Goal: Communication & Community: Participate in discussion

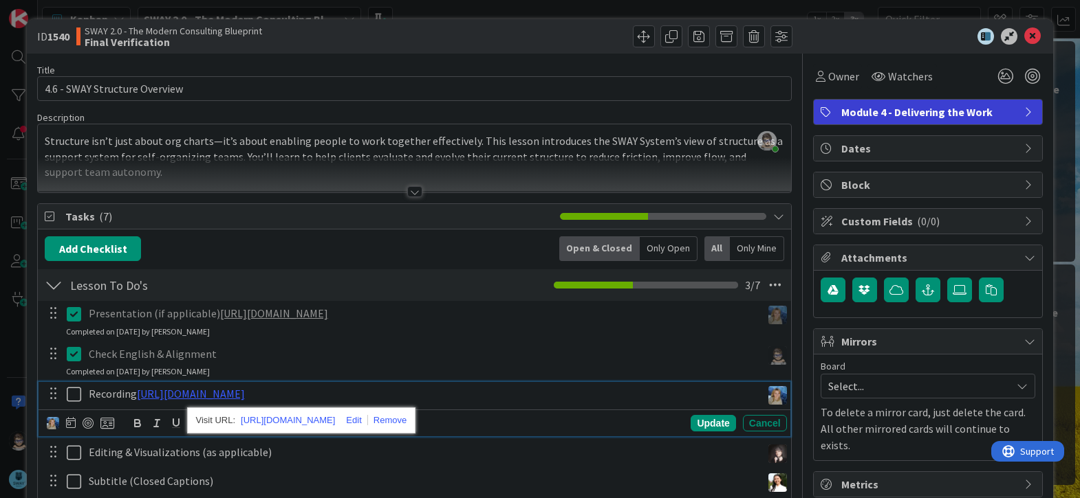
scroll to position [206, 0]
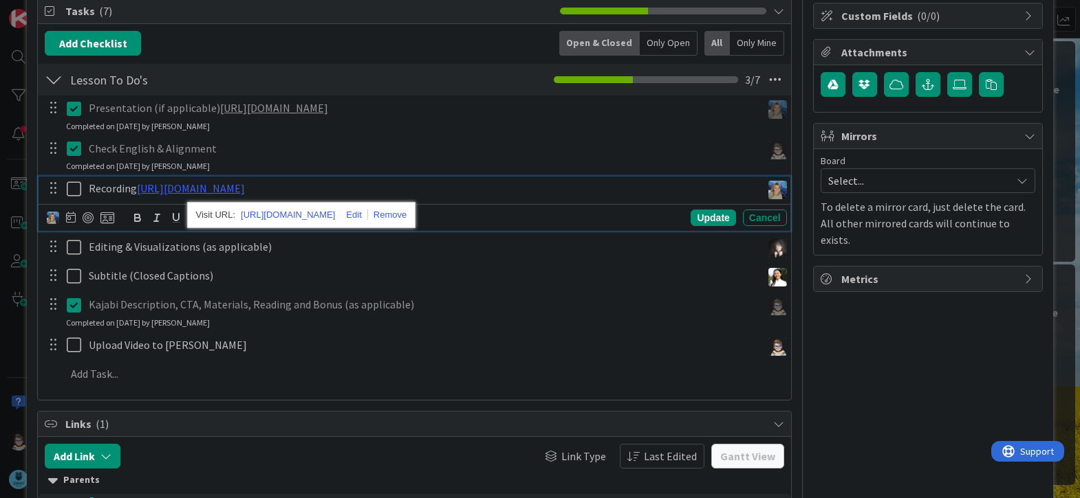
click at [78, 184] on icon at bounding box center [77, 189] width 21 height 17
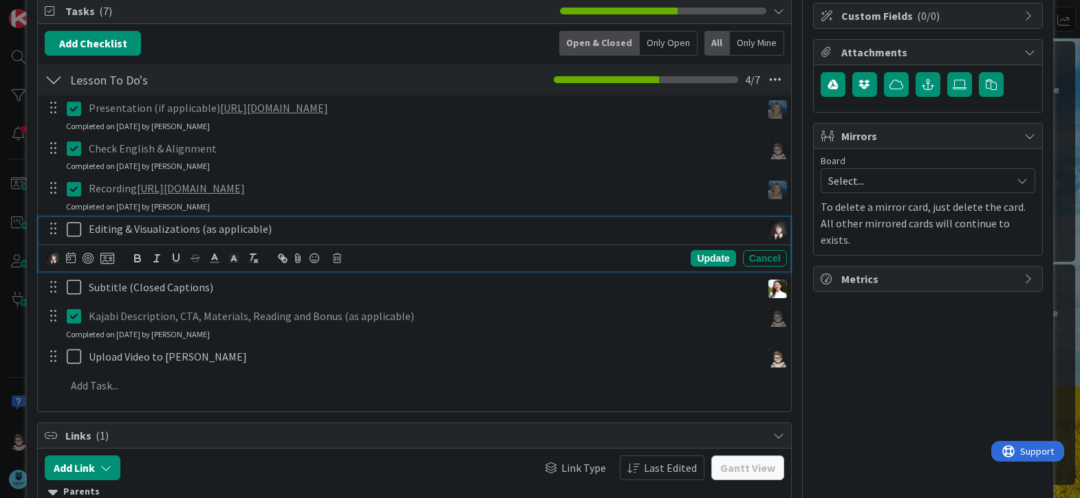
click at [72, 226] on icon at bounding box center [77, 229] width 21 height 17
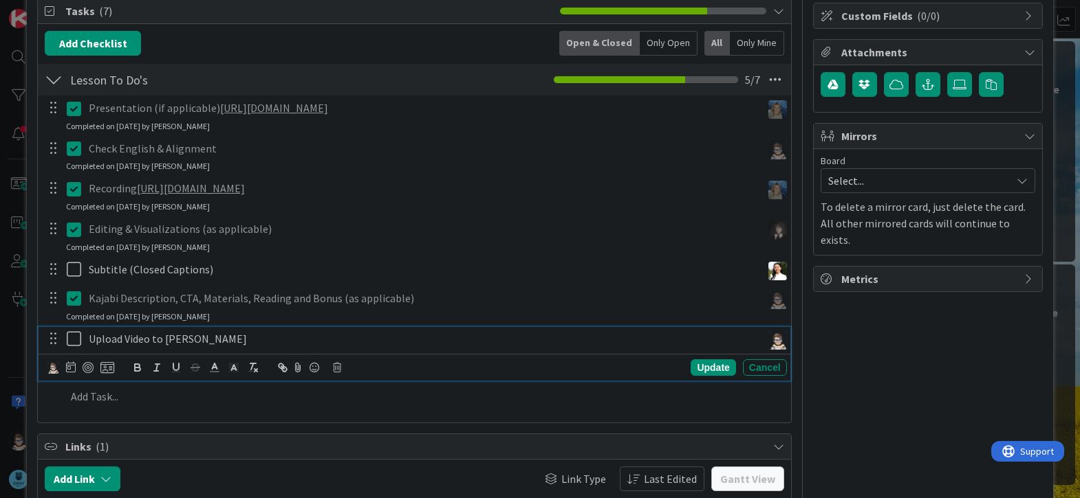
click at [74, 341] on icon at bounding box center [77, 339] width 21 height 17
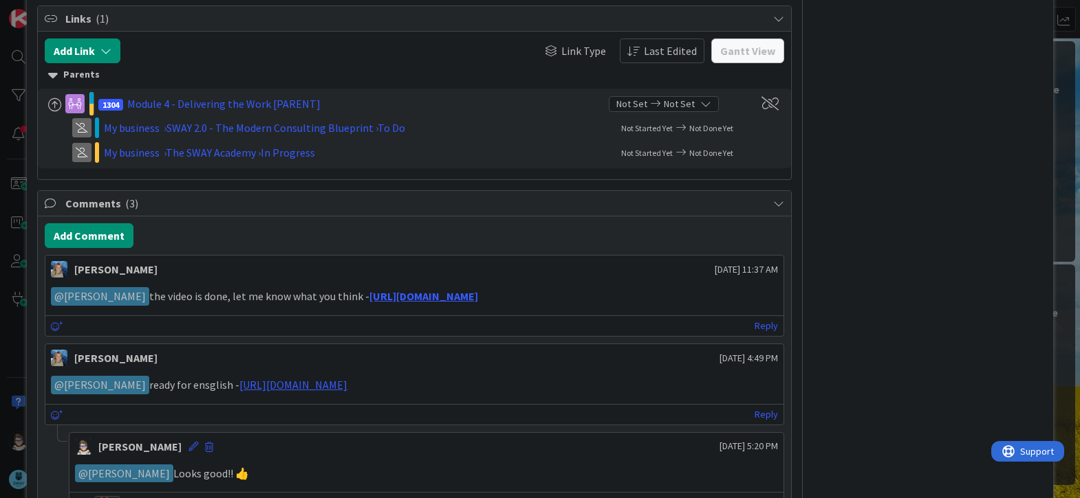
scroll to position [617, 0]
click at [95, 239] on button "Add Comment" at bounding box center [89, 235] width 89 height 25
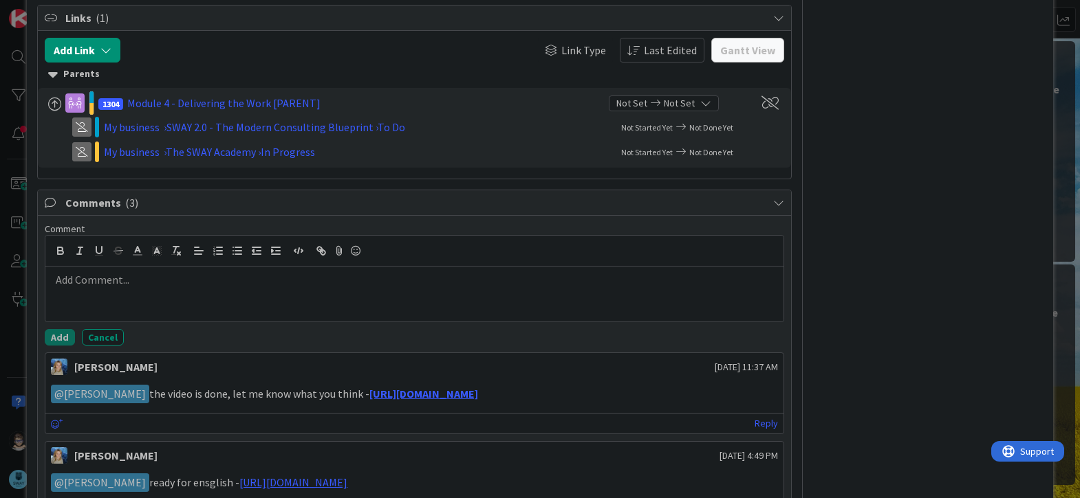
click at [226, 298] on div at bounding box center [414, 294] width 738 height 55
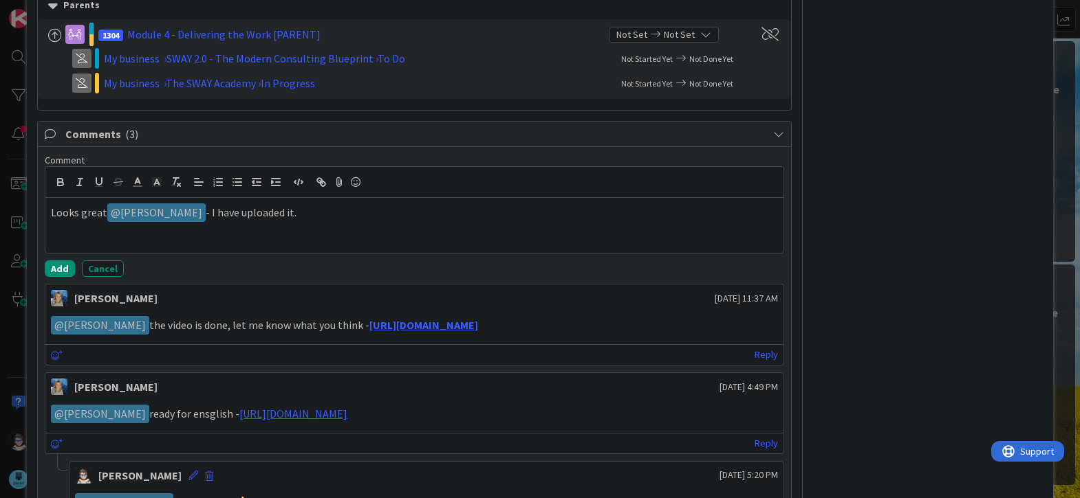
scroll to position [686, 0]
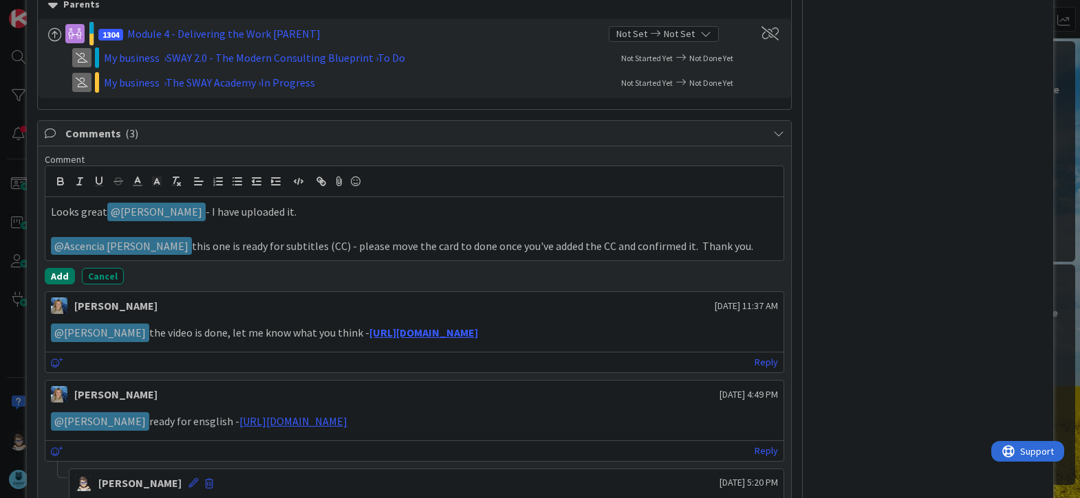
click at [56, 278] on button "Add" at bounding box center [60, 276] width 30 height 17
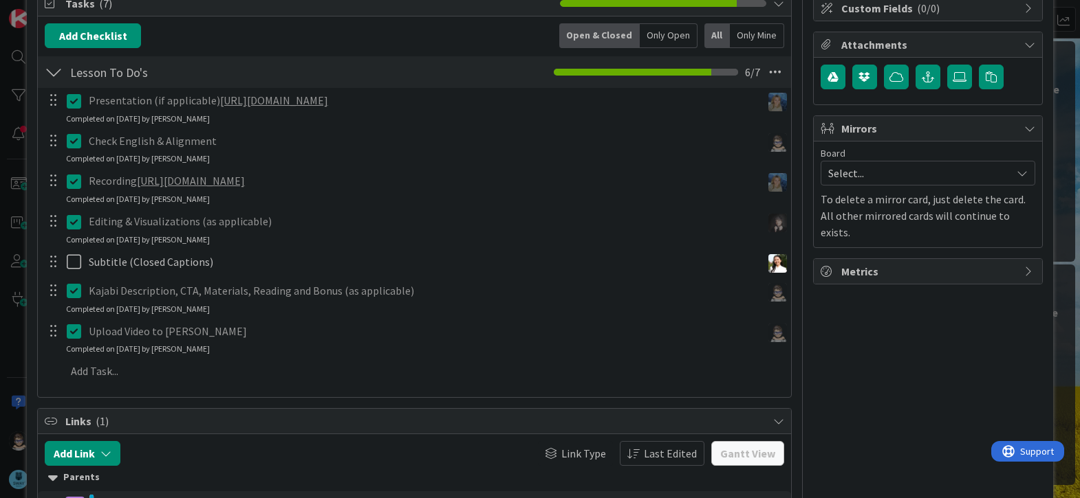
scroll to position [0, 0]
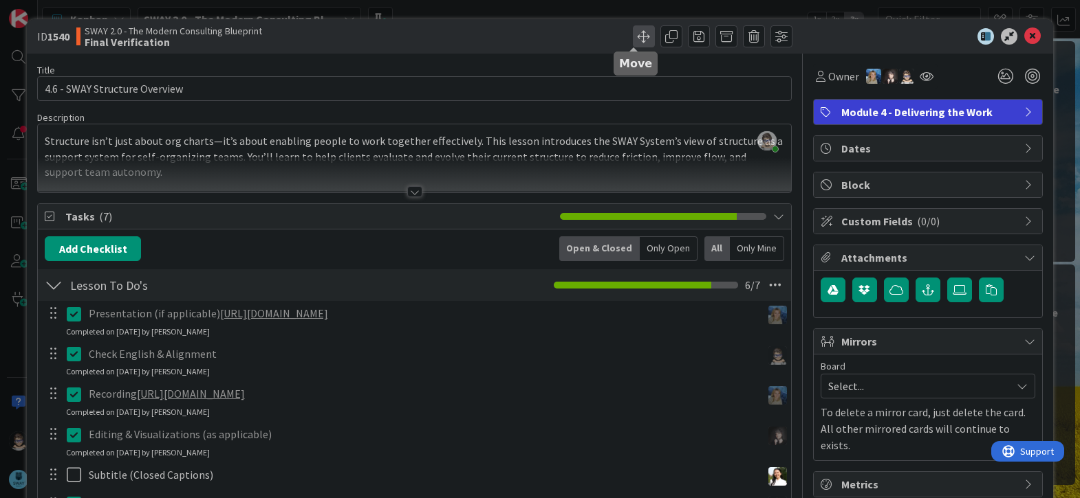
click at [633, 37] on span at bounding box center [644, 36] width 22 height 22
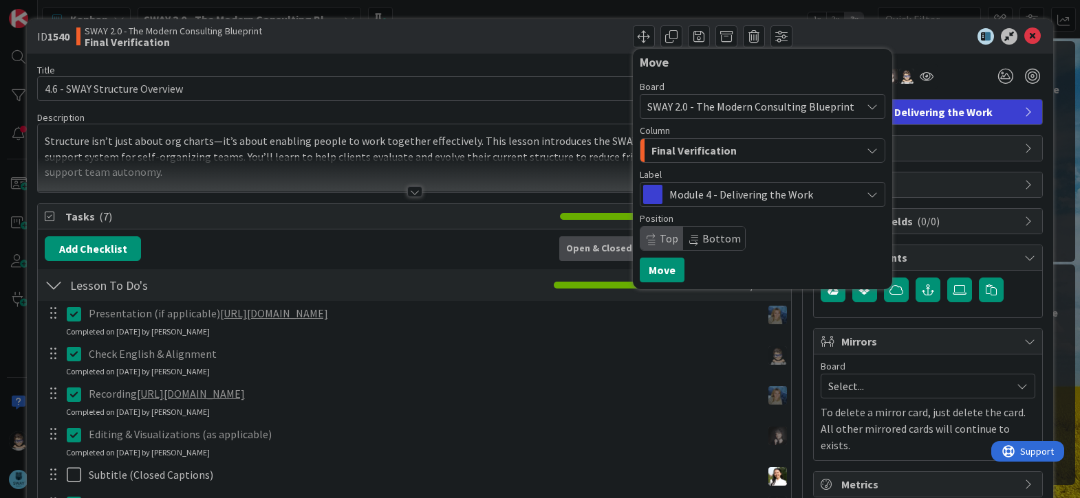
click at [692, 145] on span "Final Verification" at bounding box center [693, 151] width 85 height 18
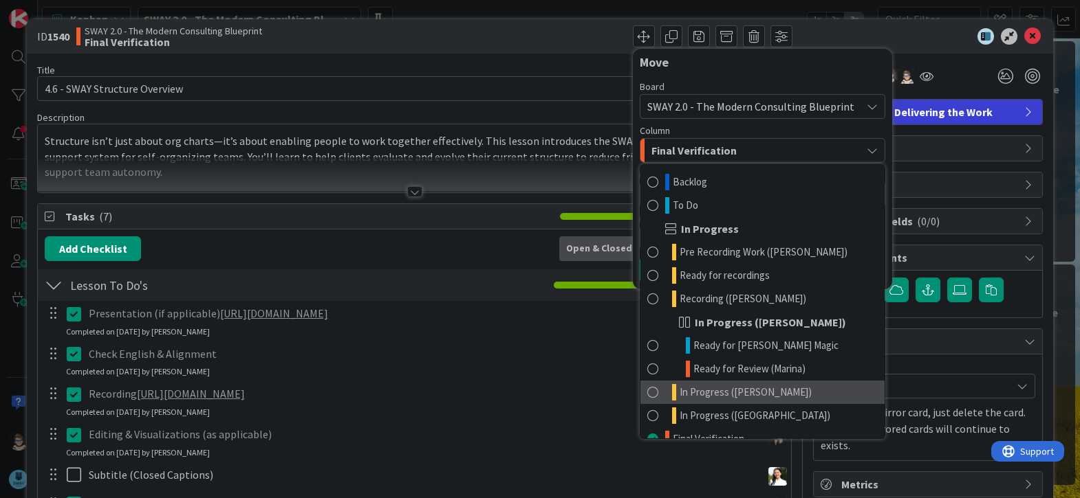
click at [769, 391] on link "In Progress ([PERSON_NAME])" at bounding box center [762, 392] width 244 height 23
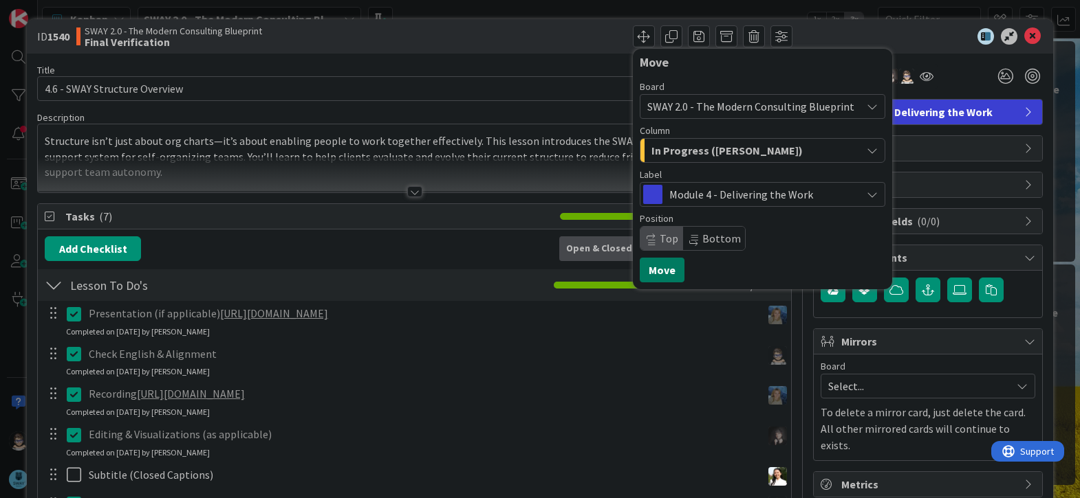
click at [651, 279] on button "Move" at bounding box center [661, 270] width 45 height 25
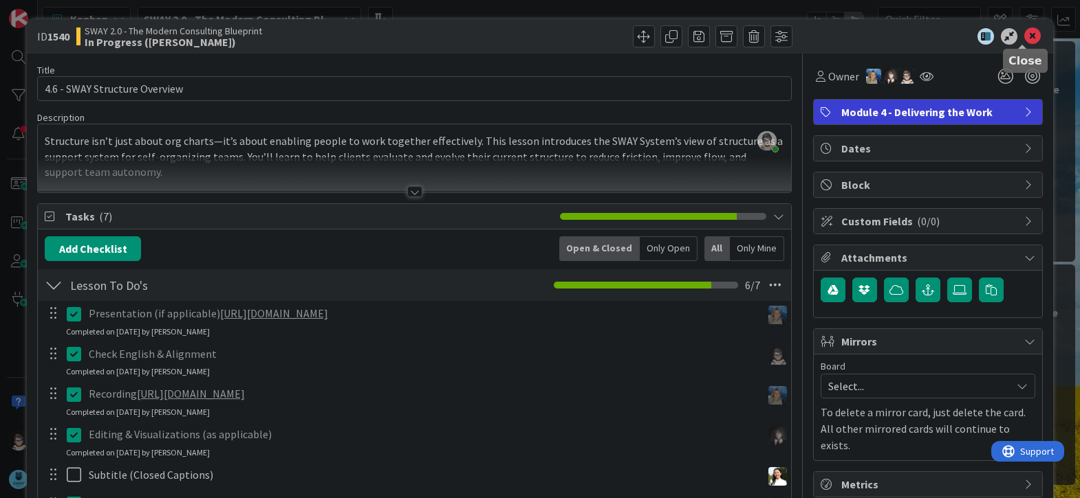
click at [1024, 36] on icon at bounding box center [1032, 36] width 17 height 17
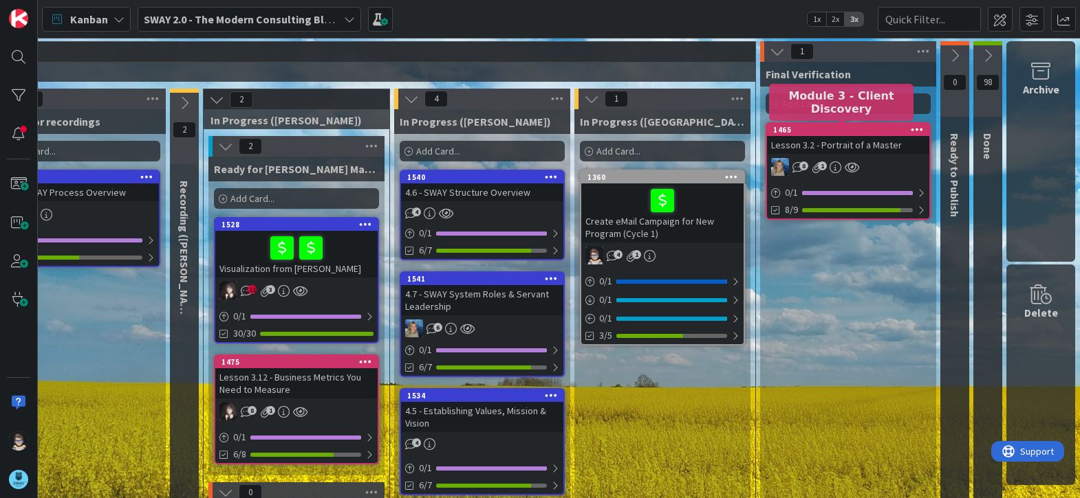
click at [833, 131] on div "1465" at bounding box center [851, 130] width 156 height 10
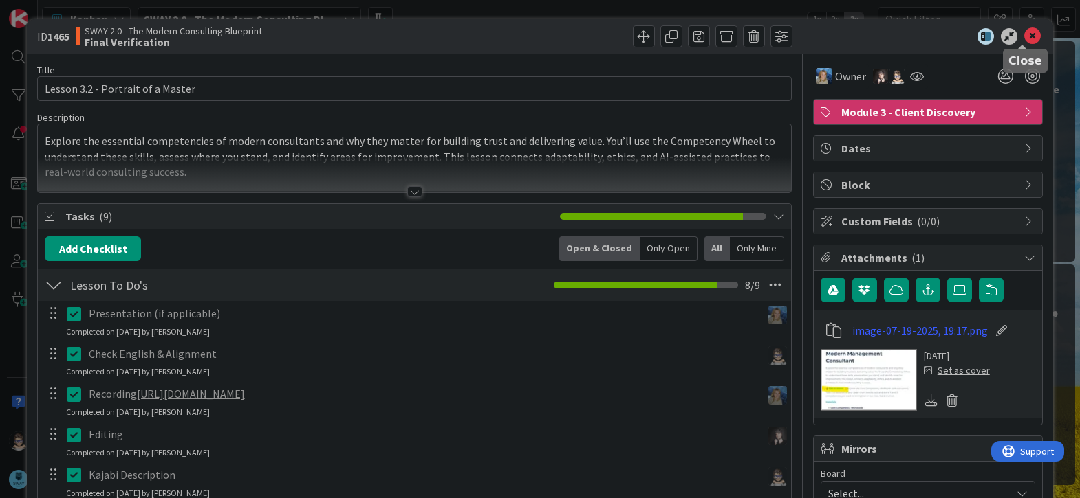
click at [1024, 43] on icon at bounding box center [1032, 36] width 17 height 17
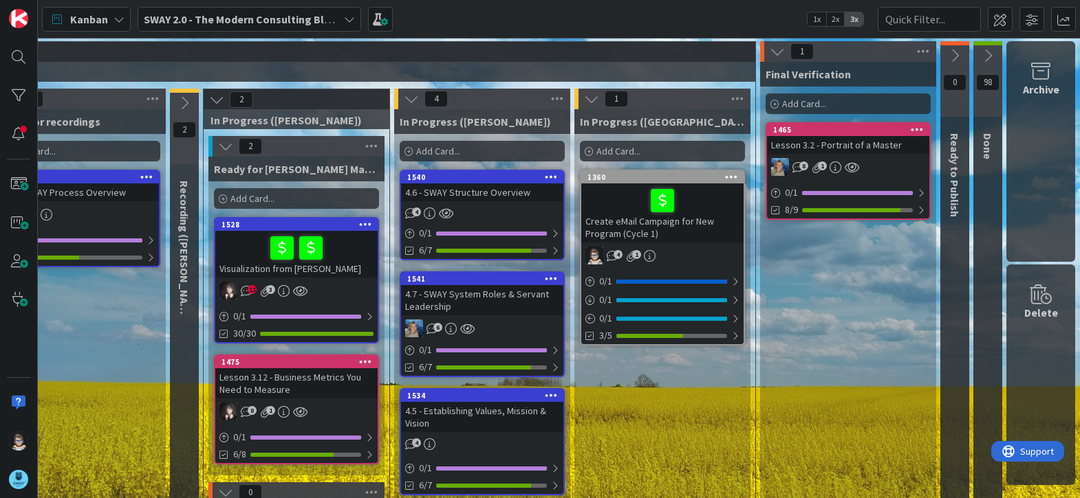
click at [470, 285] on div "1541" at bounding box center [482, 279] width 162 height 12
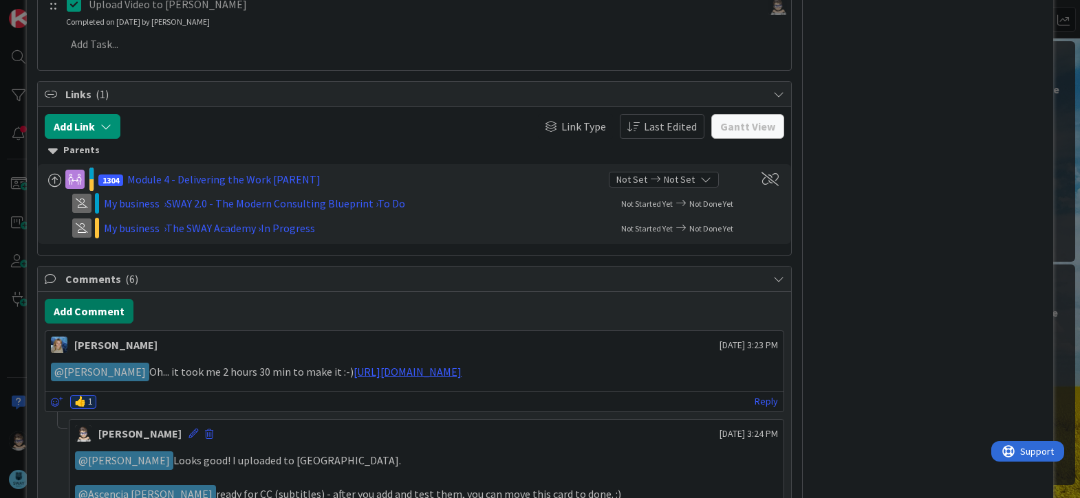
scroll to position [540, 0]
click at [105, 306] on button "Add Comment" at bounding box center [89, 312] width 89 height 25
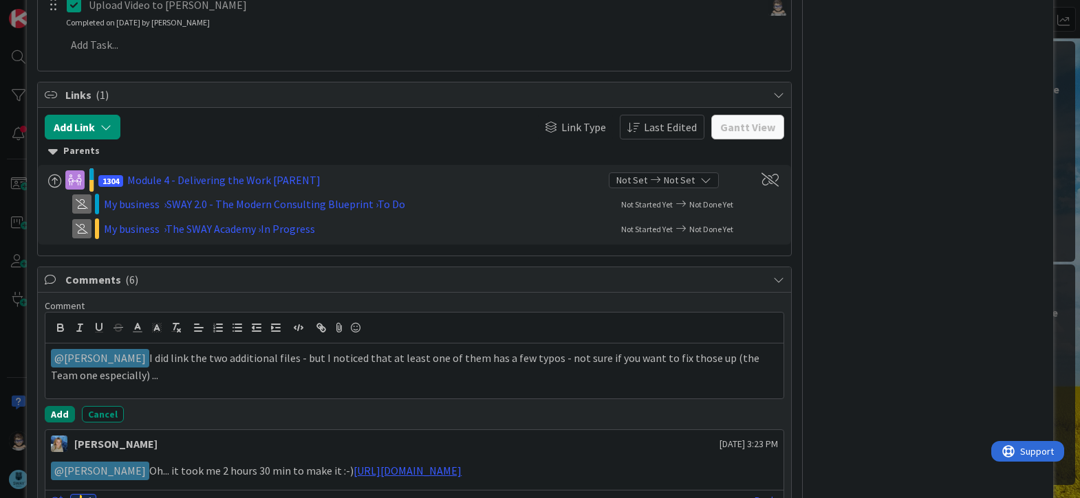
click at [62, 410] on button "Add" at bounding box center [60, 414] width 30 height 17
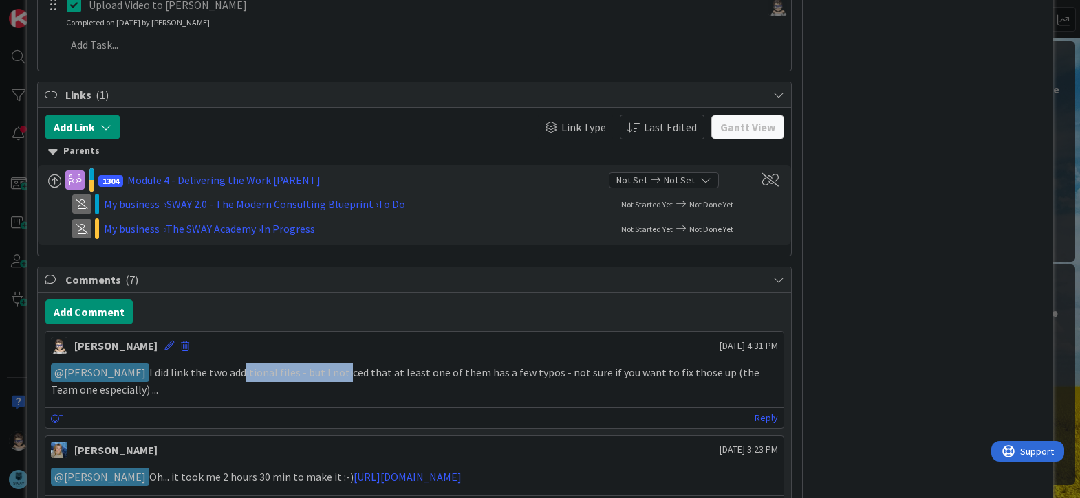
drag, startPoint x: 214, startPoint y: 371, endPoint x: 328, endPoint y: 371, distance: 114.1
click at [328, 371] on p "﻿ @ Marina Alex ﻿ I did link the two additional files - but I noticed that at l…" at bounding box center [414, 381] width 727 height 34
click at [328, 369] on p "﻿ @ Marina Alex ﻿ I did link the two additional files - but I noticed that at l…" at bounding box center [414, 381] width 727 height 34
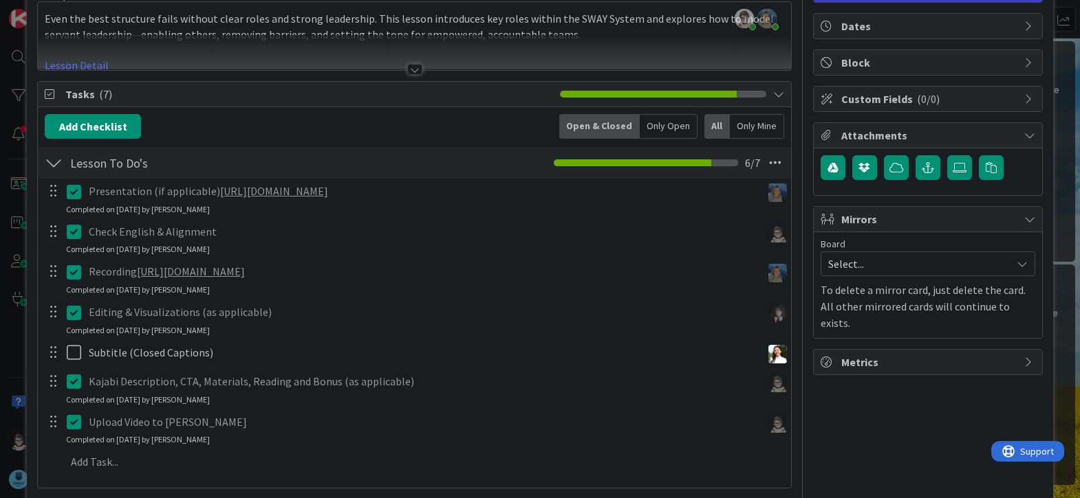
scroll to position [0, 0]
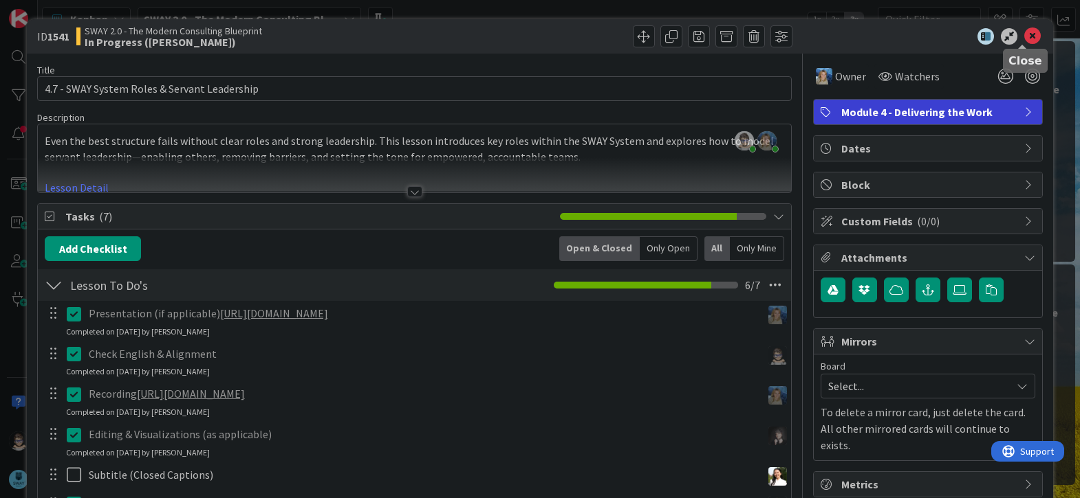
click at [1024, 38] on icon at bounding box center [1032, 36] width 17 height 17
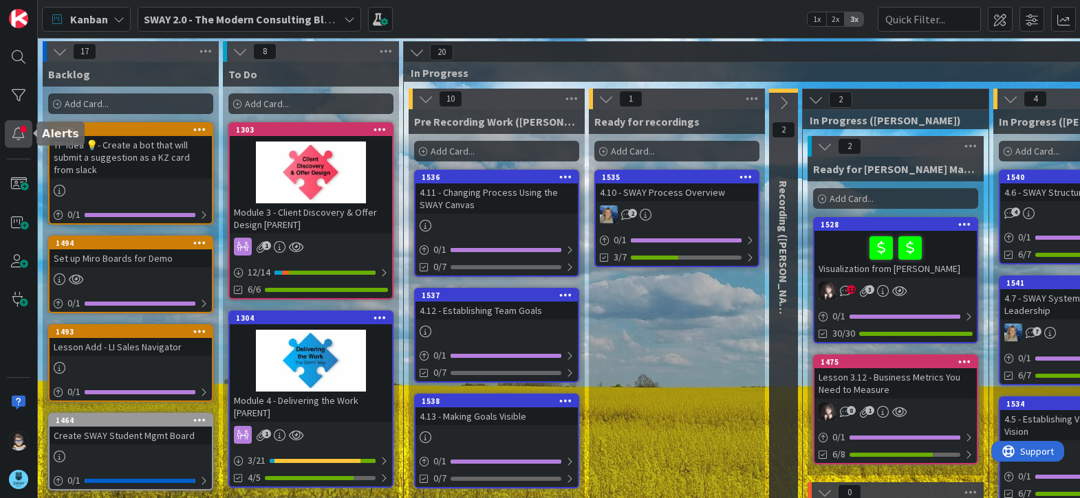
click at [21, 135] on div at bounding box center [19, 134] width 28 height 28
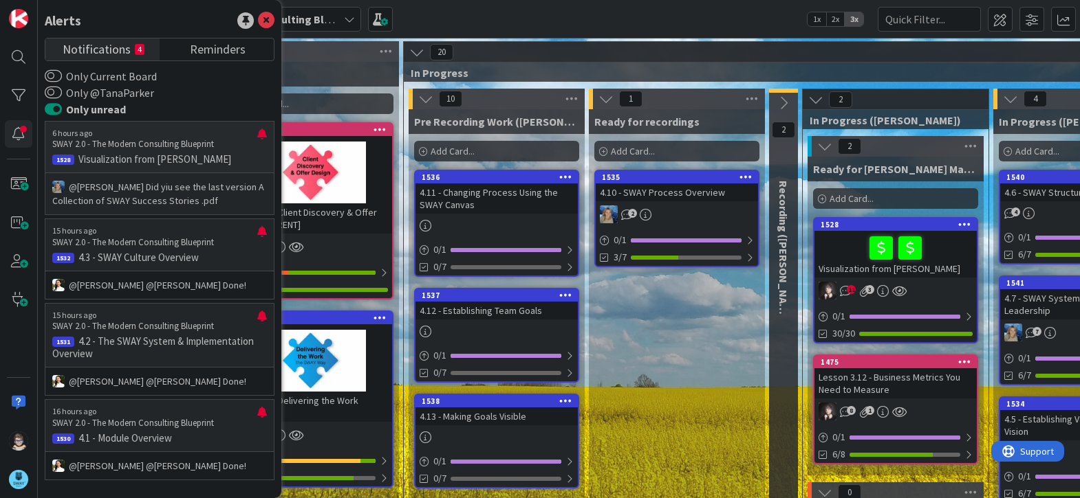
click at [178, 189] on p "@[PERSON_NAME]﻿ Did yiu see the last version ﻿A Collection of SWAY Success Stor…" at bounding box center [159, 194] width 215 height 28
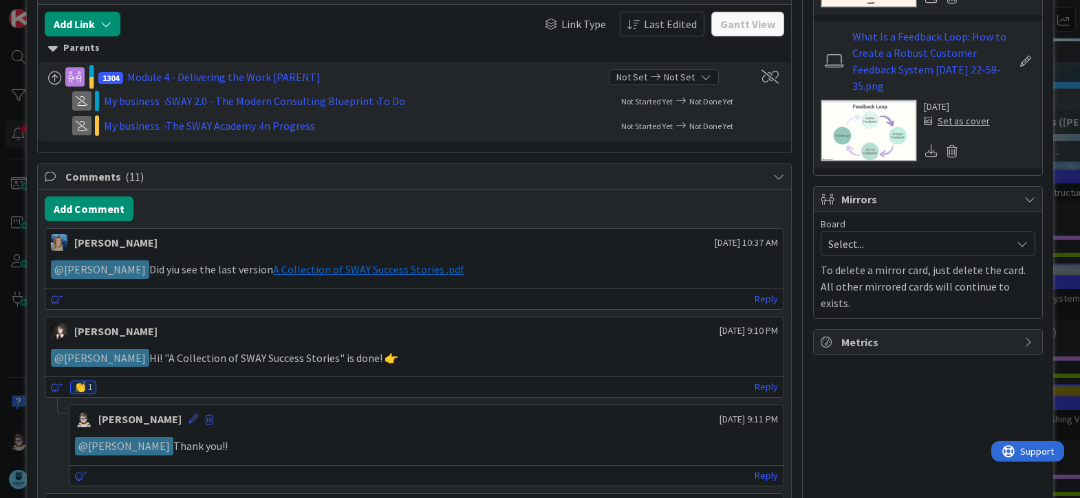
scroll to position [549, 0]
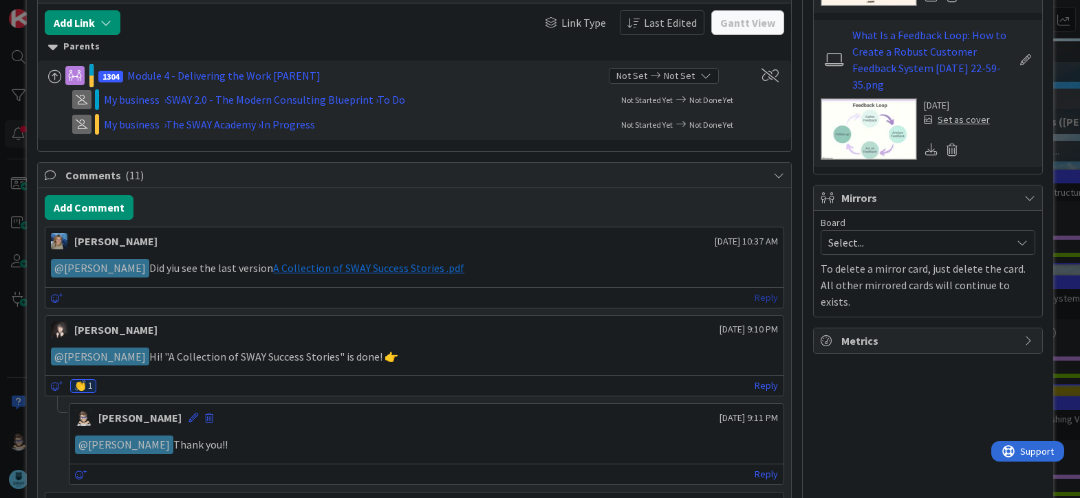
click at [758, 300] on link "Reply" at bounding box center [765, 297] width 23 height 17
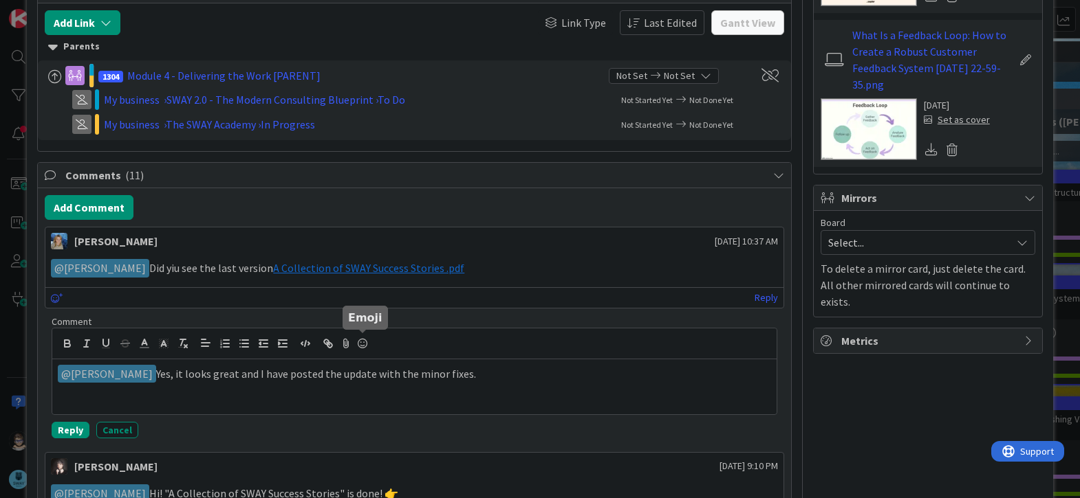
click at [358, 342] on icon at bounding box center [362, 343] width 17 height 19
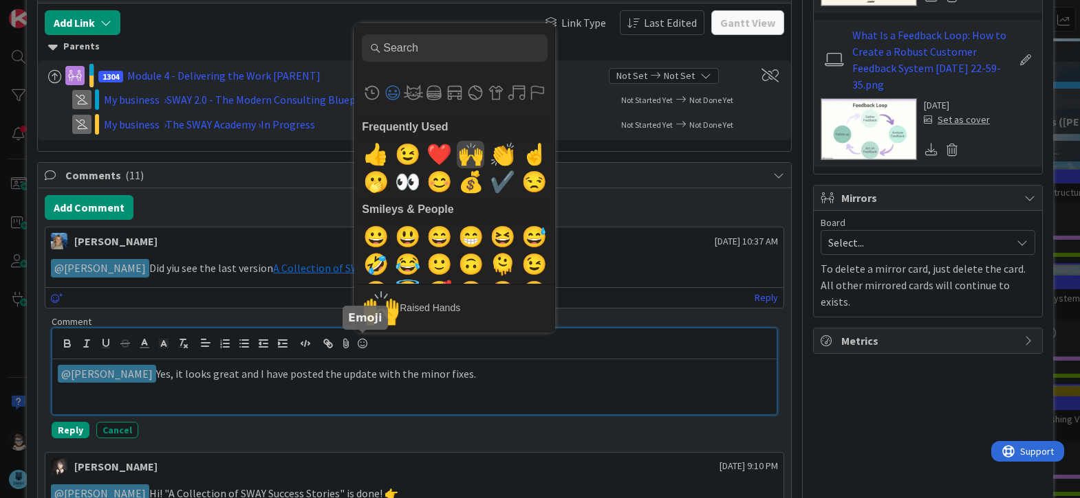
click at [460, 162] on span "🙌" at bounding box center [470, 155] width 32 height 28
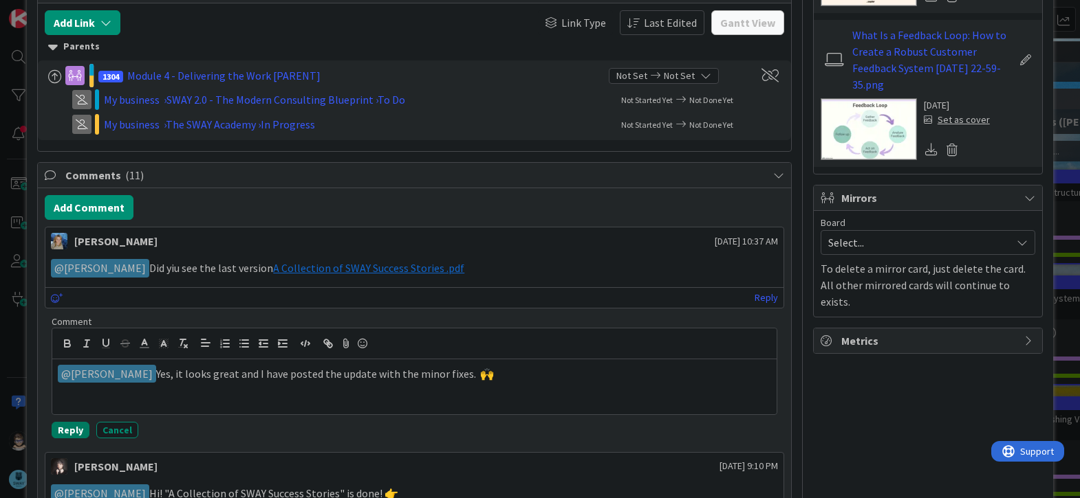
click at [72, 428] on button "Reply" at bounding box center [71, 430] width 38 height 17
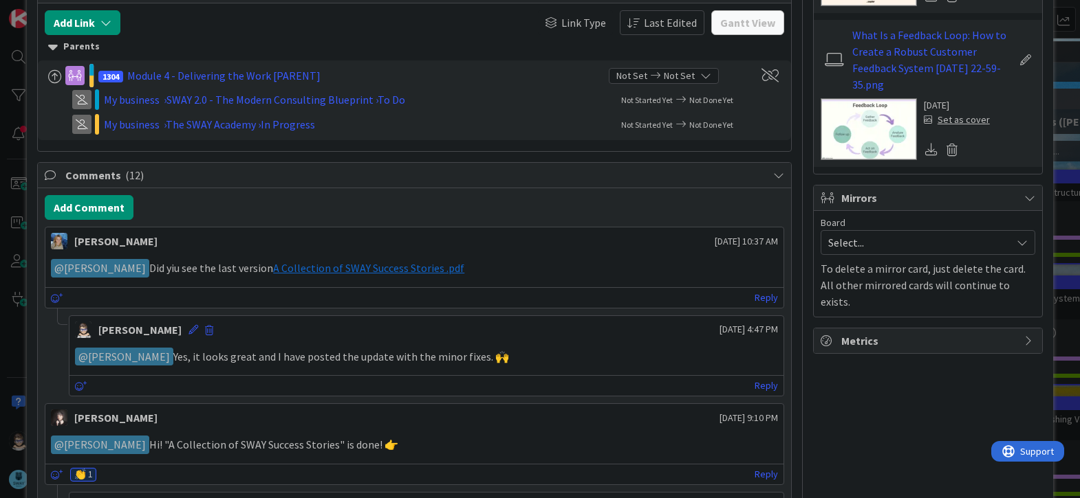
click at [358, 270] on span "A Collection of SWAY Success Stories .pdf" at bounding box center [368, 268] width 191 height 14
click at [754, 297] on link "Reply" at bounding box center [765, 297] width 23 height 17
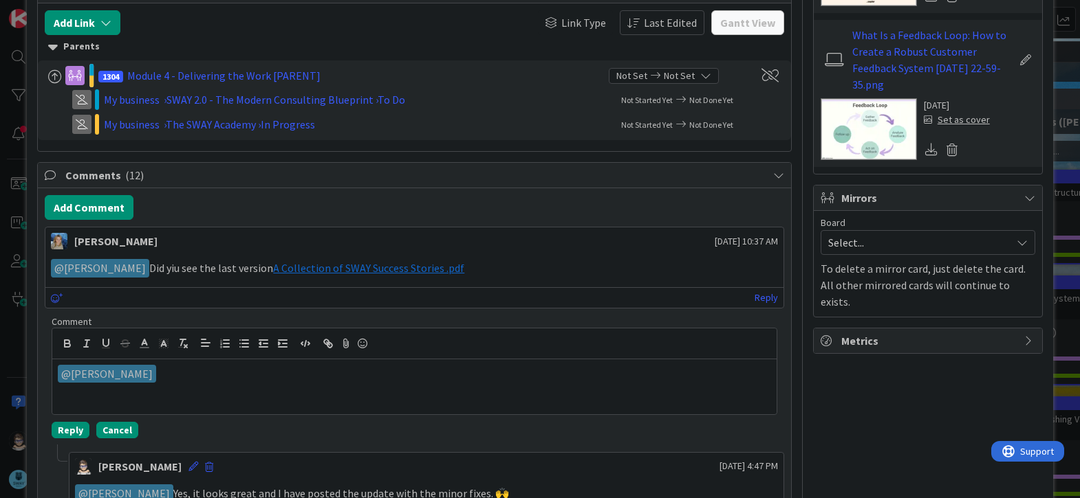
click at [107, 431] on button "Cancel" at bounding box center [117, 430] width 42 height 17
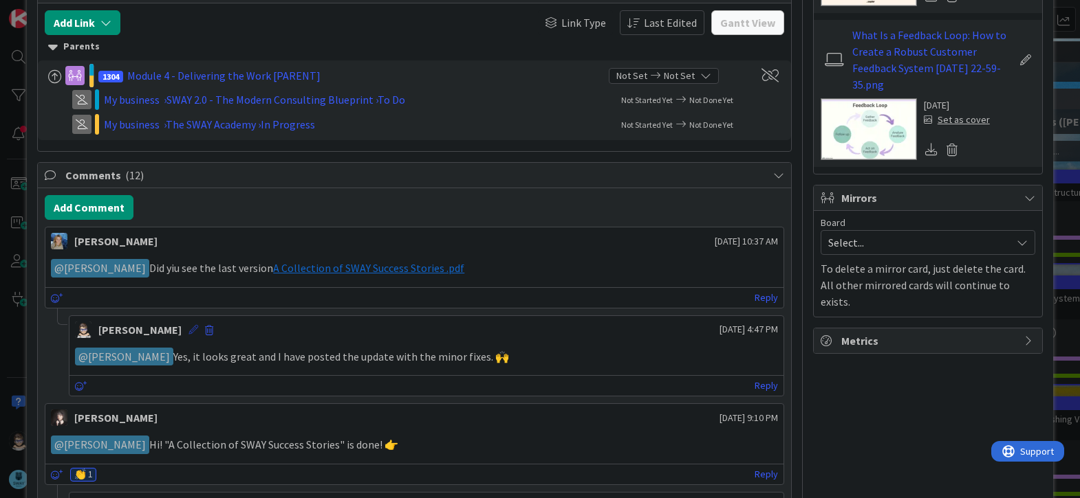
click at [188, 332] on icon at bounding box center [193, 330] width 10 height 10
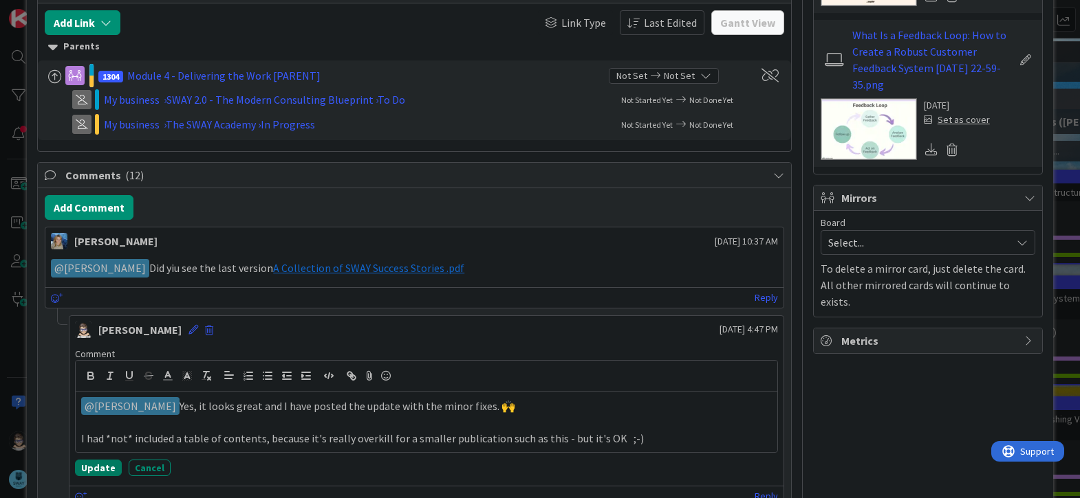
click at [101, 461] on button "Update" at bounding box center [98, 468] width 47 height 17
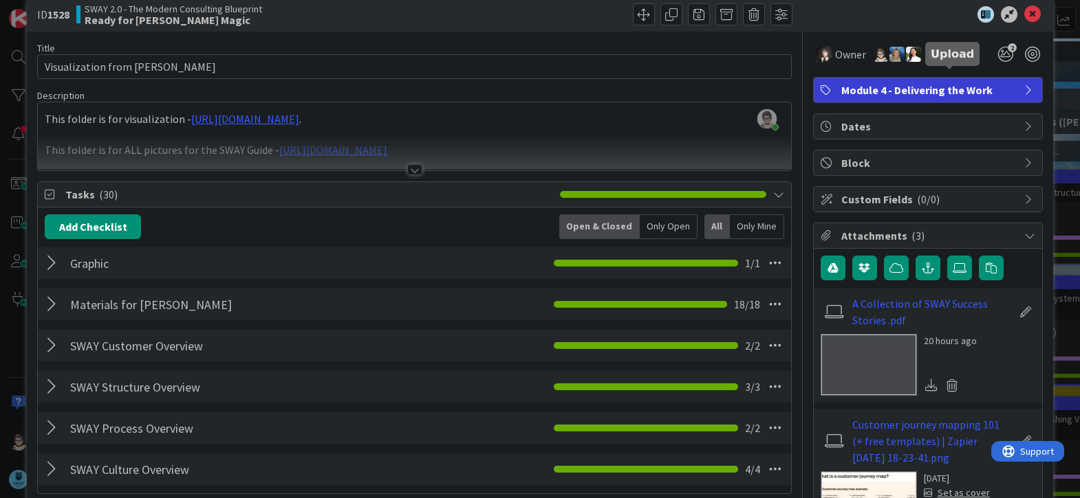
scroll to position [0, 0]
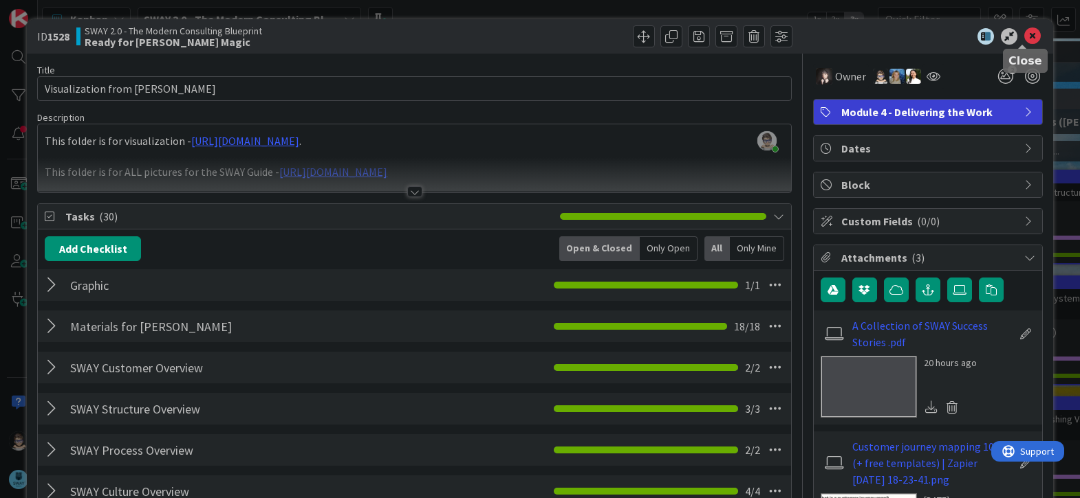
click at [1024, 38] on icon at bounding box center [1032, 36] width 17 height 17
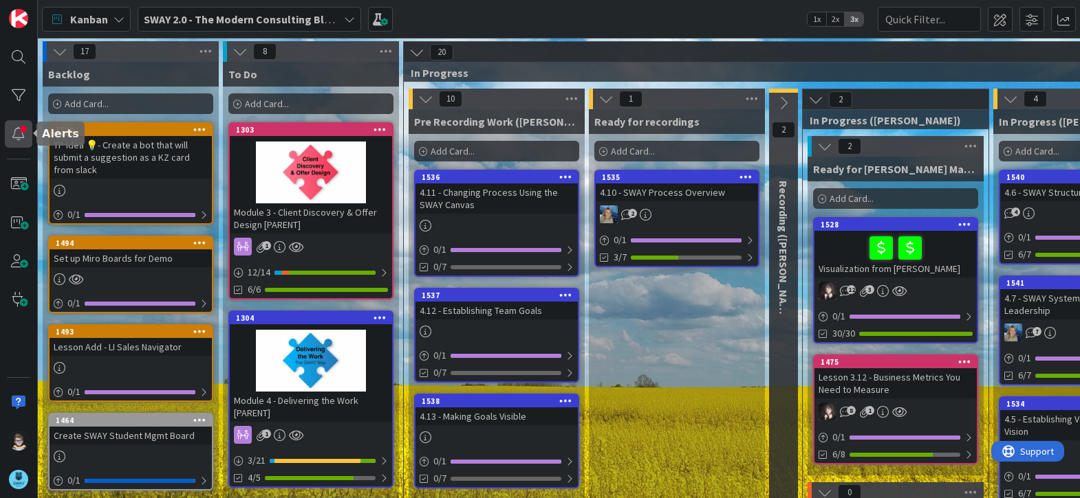
click at [17, 139] on div at bounding box center [19, 134] width 28 height 28
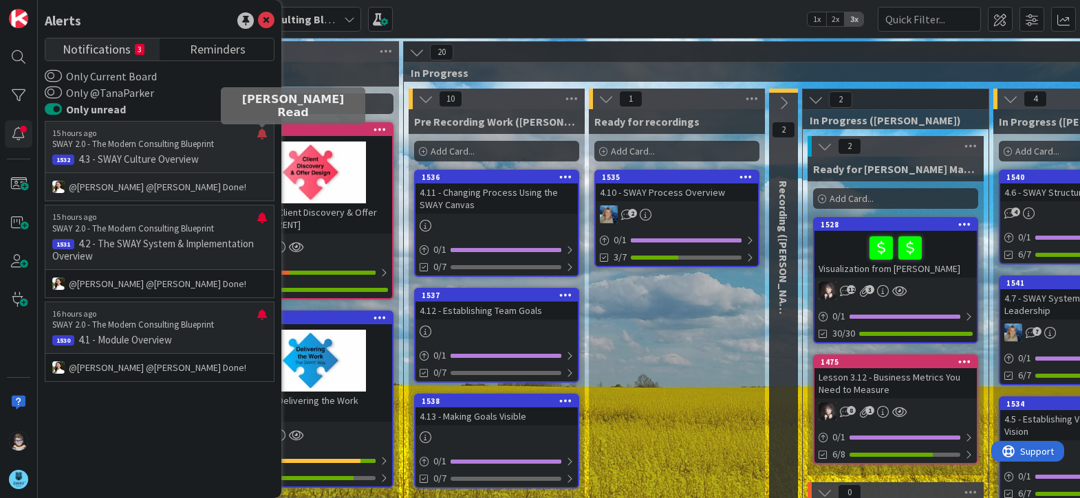
click at [261, 134] on div at bounding box center [262, 140] width 10 height 22
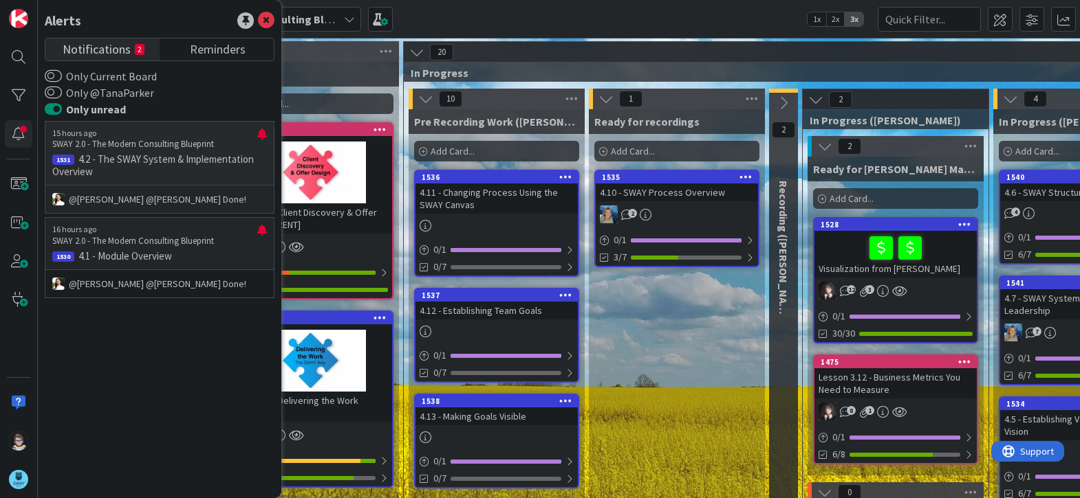
click at [256, 132] on p "15 hours ago" at bounding box center [154, 134] width 205 height 10
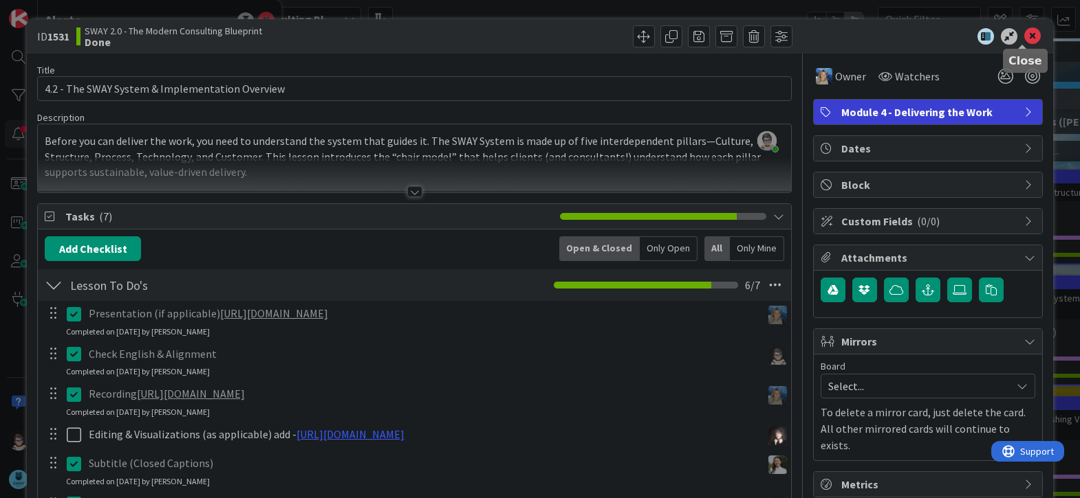
click at [1025, 35] on icon at bounding box center [1032, 36] width 17 height 17
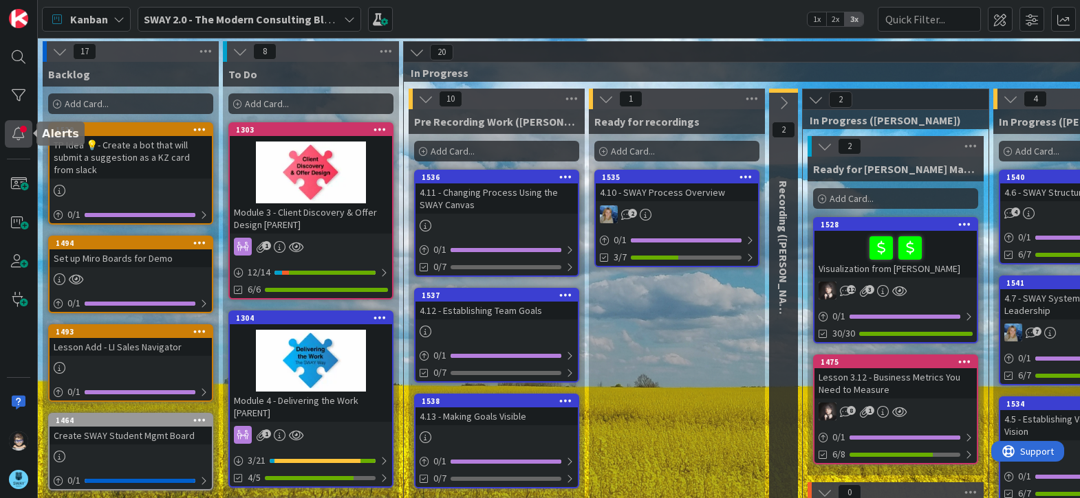
click at [20, 135] on div at bounding box center [19, 134] width 28 height 28
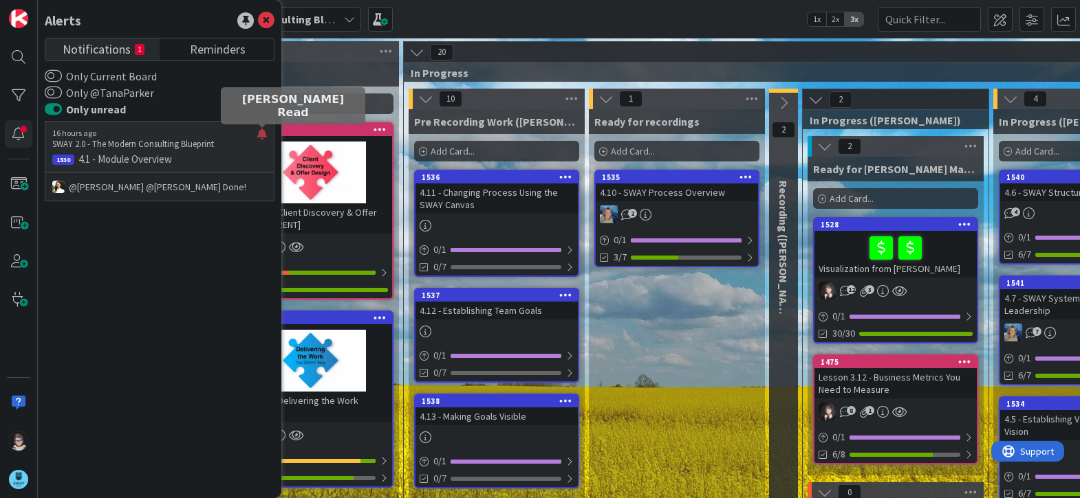
click at [263, 133] on div at bounding box center [262, 140] width 10 height 22
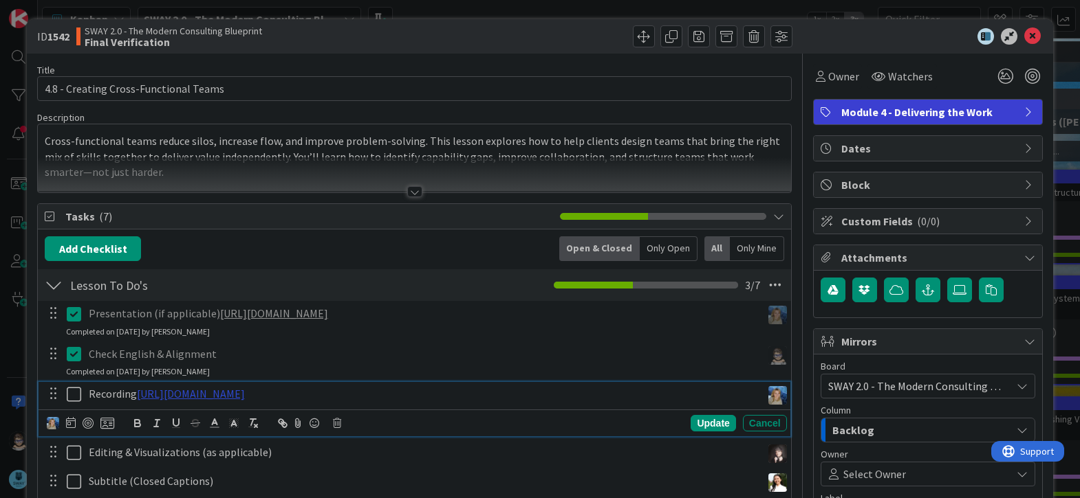
click at [245, 396] on link "https://www.veed.io/view/46d740f0-4f45-48d0-b03e-c882b284c8fd?panel=share" at bounding box center [191, 394] width 108 height 14
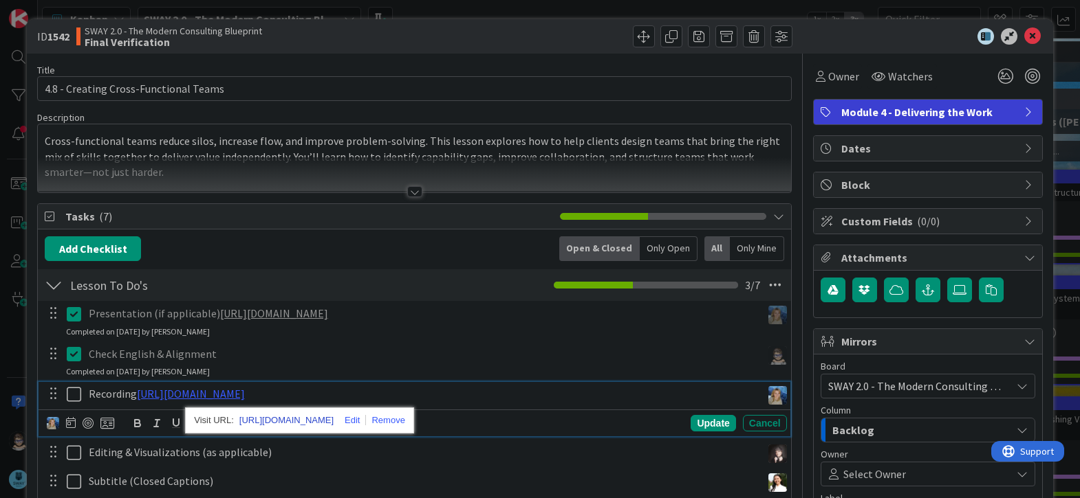
click at [311, 419] on link "https://www.veed.io/view/46d740f0-4f45-48d0-b03e-c882b284c8fd?panel=share" at bounding box center [286, 421] width 94 height 18
